Goal: Task Accomplishment & Management: Use online tool/utility

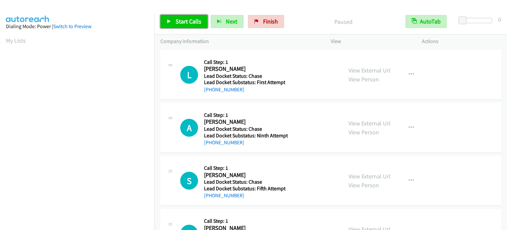
click at [181, 23] on span "Start Calls" at bounding box center [189, 22] width 26 height 8
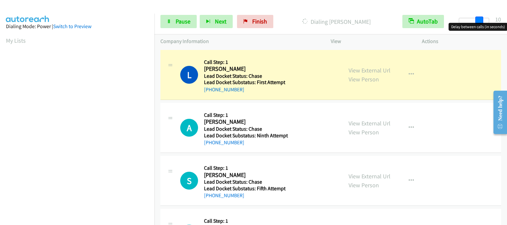
drag, startPoint x: 461, startPoint y: 20, endPoint x: 481, endPoint y: 22, distance: 19.6
click at [481, 22] on span at bounding box center [480, 21] width 8 height 8
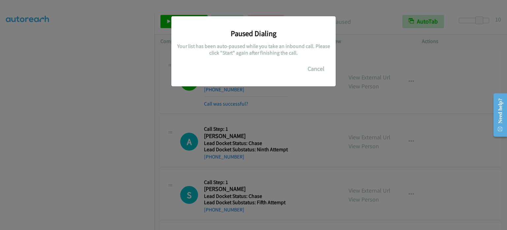
scroll to position [141, 0]
click at [87, 119] on div "Paused Dialing Your list has been auto-paused while you take an inbound call. P…" at bounding box center [253, 118] width 507 height 224
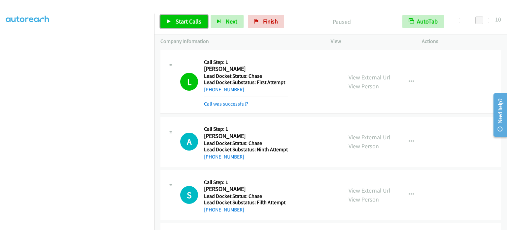
click at [170, 19] on icon at bounding box center [169, 21] width 5 height 5
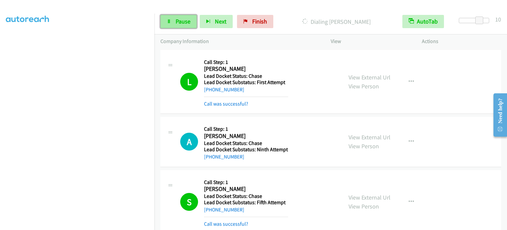
click at [183, 19] on span "Pause" at bounding box center [183, 22] width 15 height 8
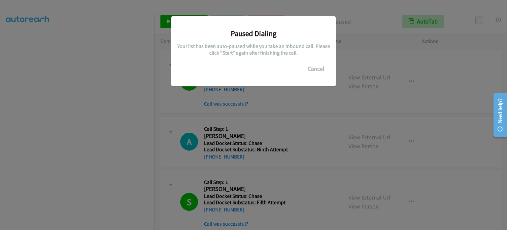
click at [83, 118] on div "Paused Dialing Your list has been auto-paused while you take an inbound call. P…" at bounding box center [253, 118] width 507 height 224
click at [85, 117] on div "Paused Dialing Your list has been auto-paused while you take an inbound call. P…" at bounding box center [253, 118] width 507 height 224
click at [62, 117] on div "Paused Dialing Your list has been auto-paused while you take an inbound call. P…" at bounding box center [253, 118] width 507 height 224
click at [117, 154] on div "Paused Dialing Your list has been auto-paused while you take an inbound call. P…" at bounding box center [253, 118] width 507 height 224
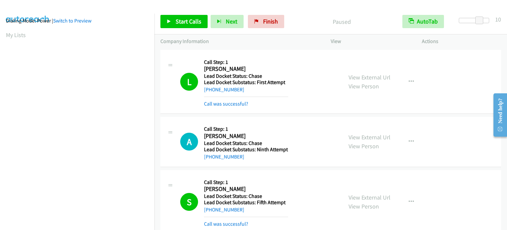
scroll to position [0, 0]
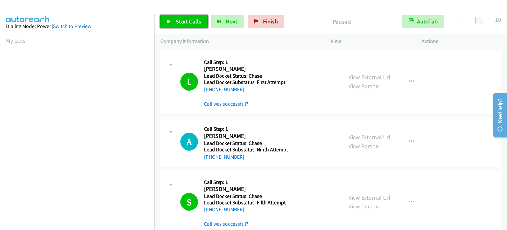
click at [178, 19] on span "Start Calls" at bounding box center [189, 22] width 26 height 8
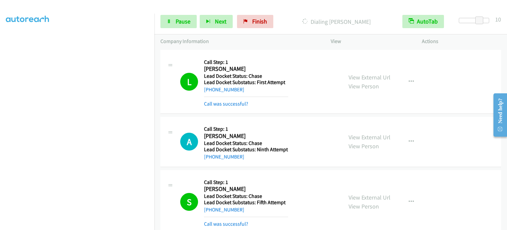
scroll to position [141, 0]
click at [181, 19] on span "Pause" at bounding box center [183, 22] width 15 height 8
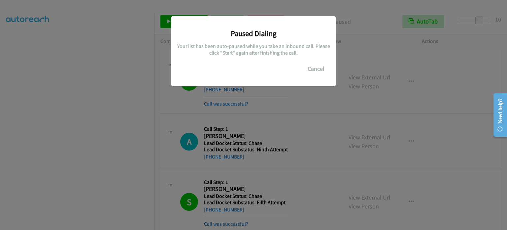
click at [33, 109] on div "Paused Dialing Your list has been auto-paused while you take an inbound call. P…" at bounding box center [253, 118] width 507 height 224
click at [265, 107] on div "Paused Dialing Your list has been auto-paused while you take an inbound call. P…" at bounding box center [253, 118] width 507 height 224
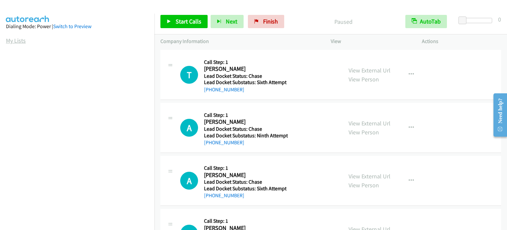
click at [9, 40] on link "My Lists" at bounding box center [16, 41] width 20 height 8
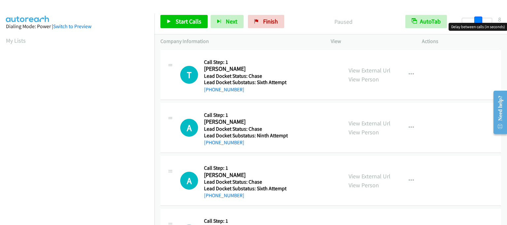
drag, startPoint x: 463, startPoint y: 20, endPoint x: 478, endPoint y: 19, distance: 15.2
click at [478, 19] on span at bounding box center [479, 21] width 8 height 8
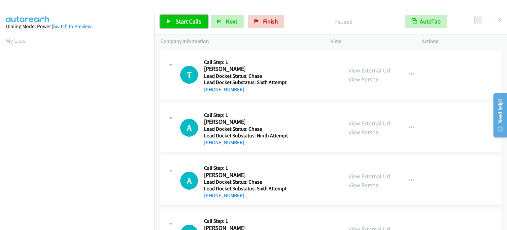
click at [182, 18] on span "Start Calls" at bounding box center [189, 22] width 26 height 8
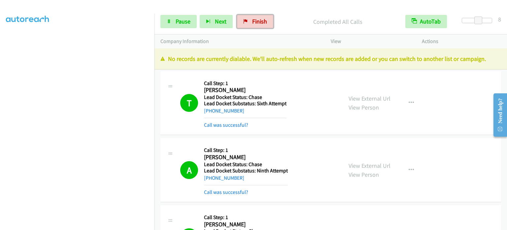
drag, startPoint x: 250, startPoint y: 21, endPoint x: 281, endPoint y: 23, distance: 30.8
click at [250, 21] on link "Finish" at bounding box center [255, 21] width 36 height 13
